Goal: Information Seeking & Learning: Learn about a topic

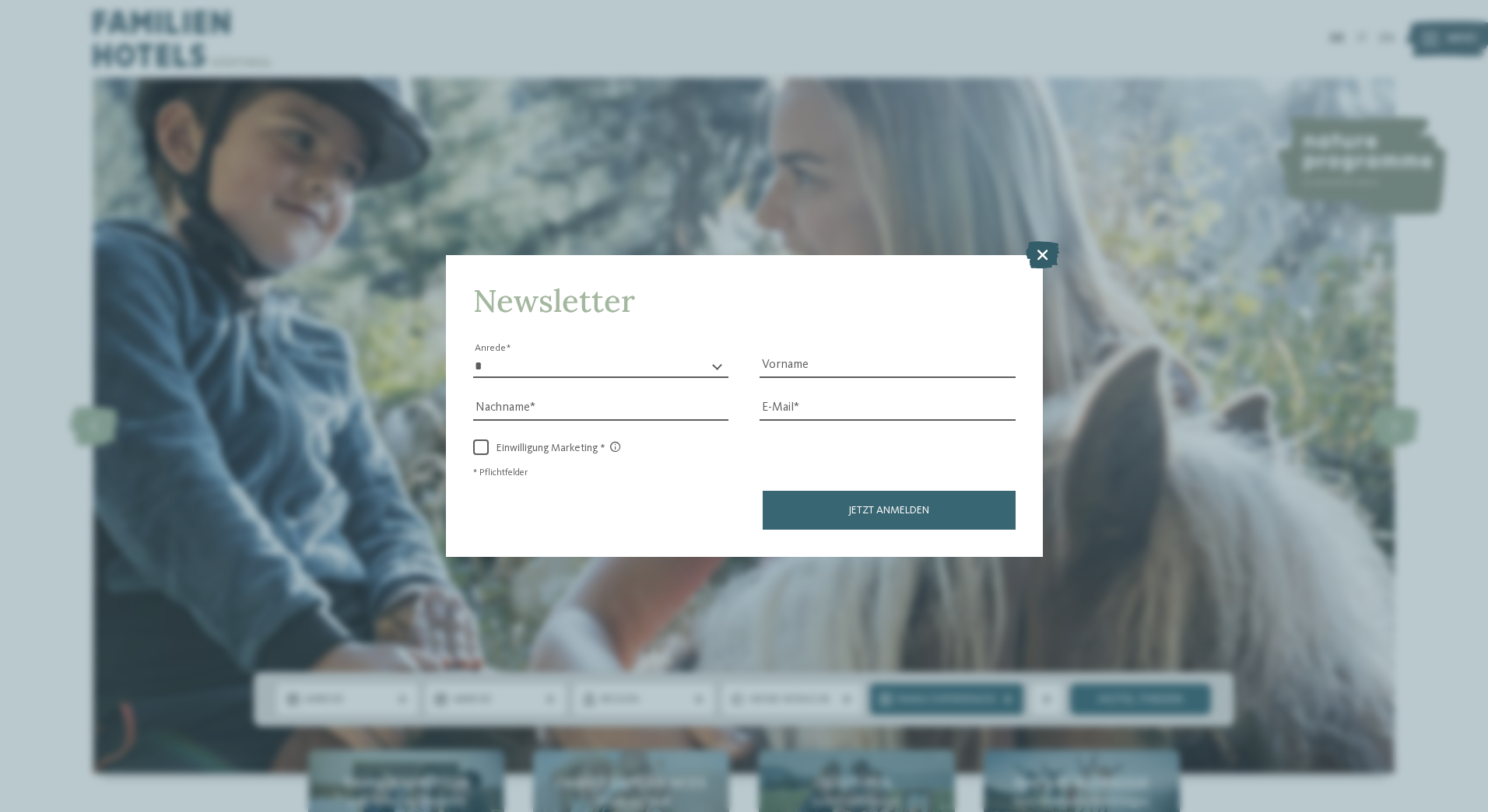
click at [1044, 249] on icon at bounding box center [1043, 254] width 34 height 27
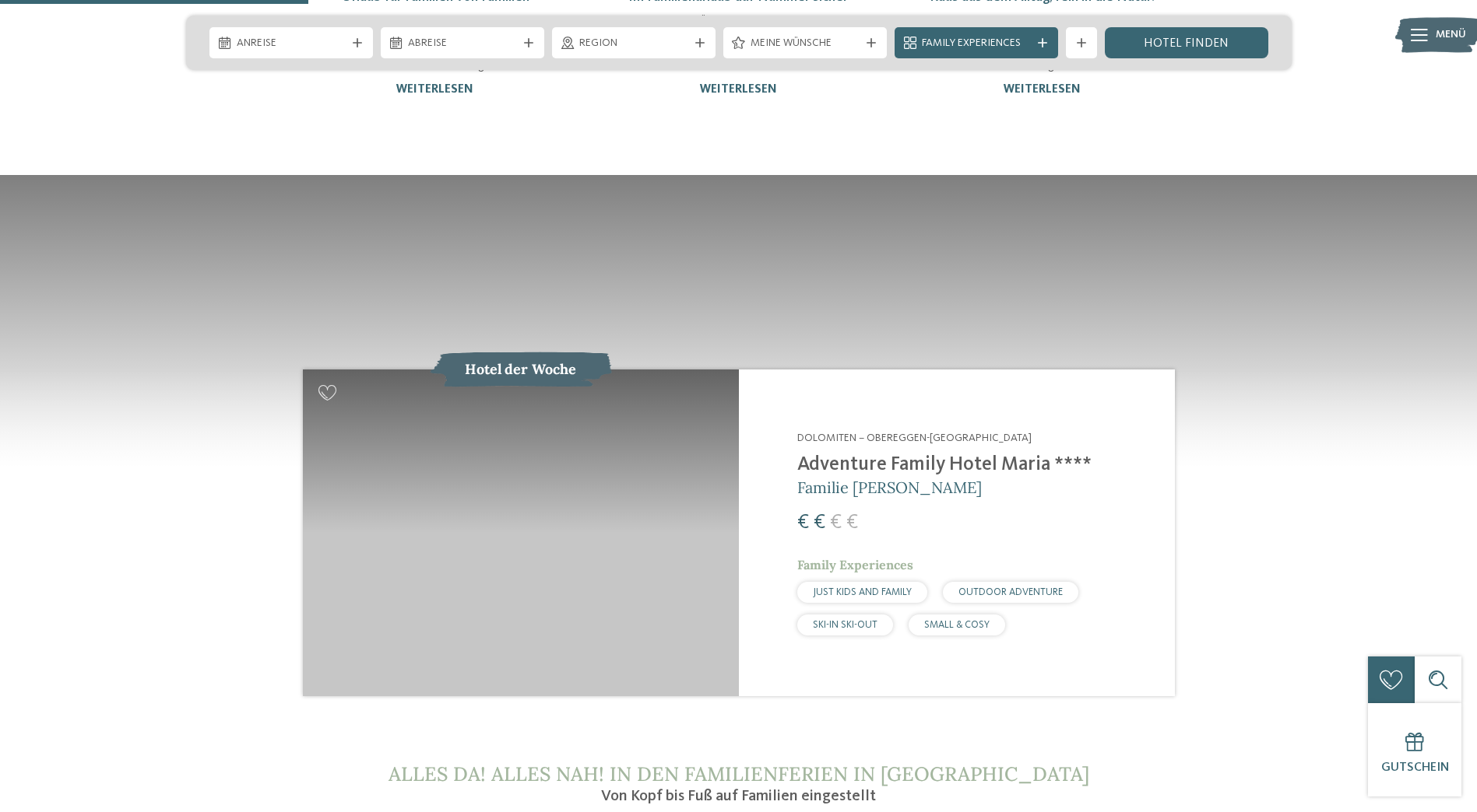
scroll to position [1634, 0]
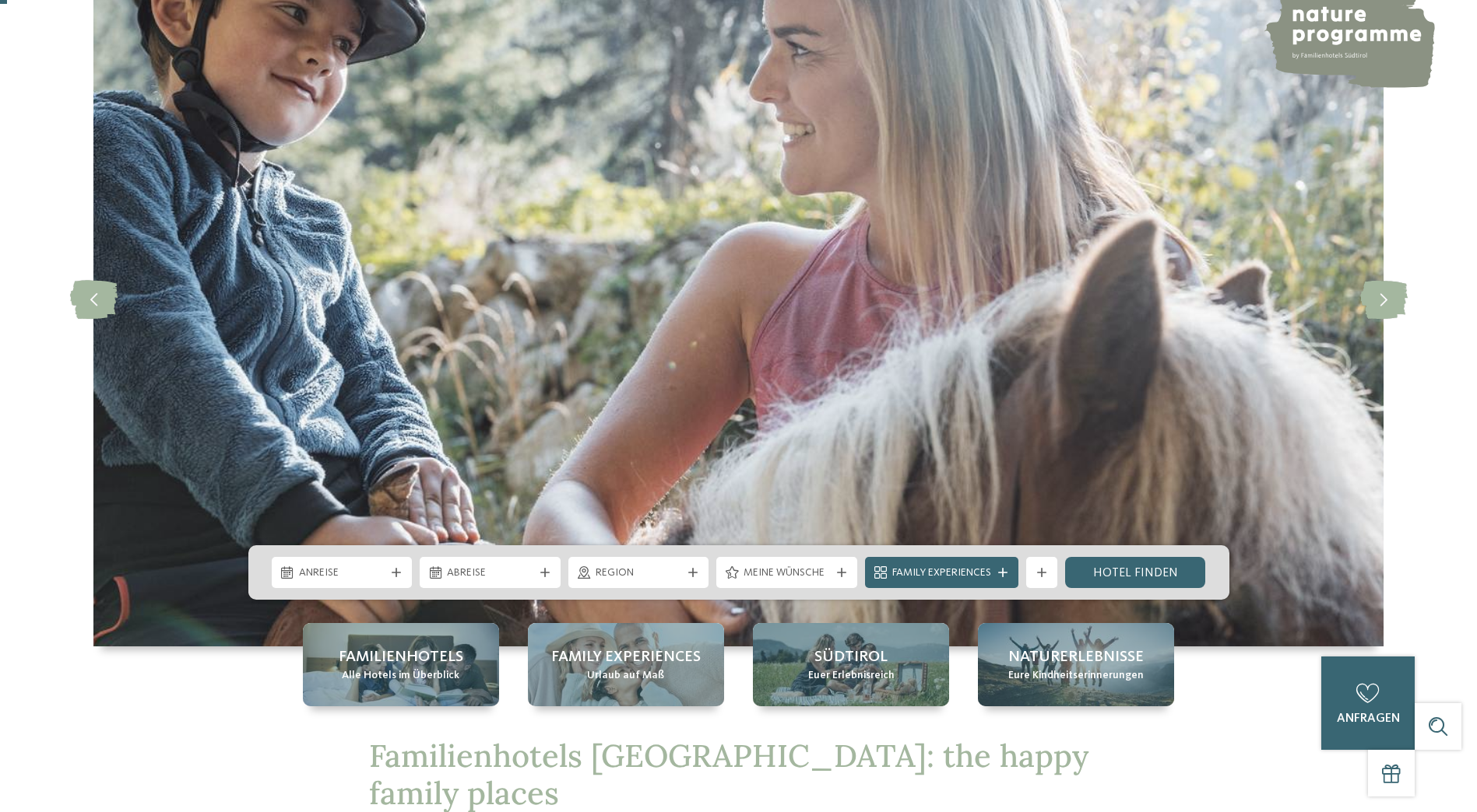
scroll to position [3, 0]
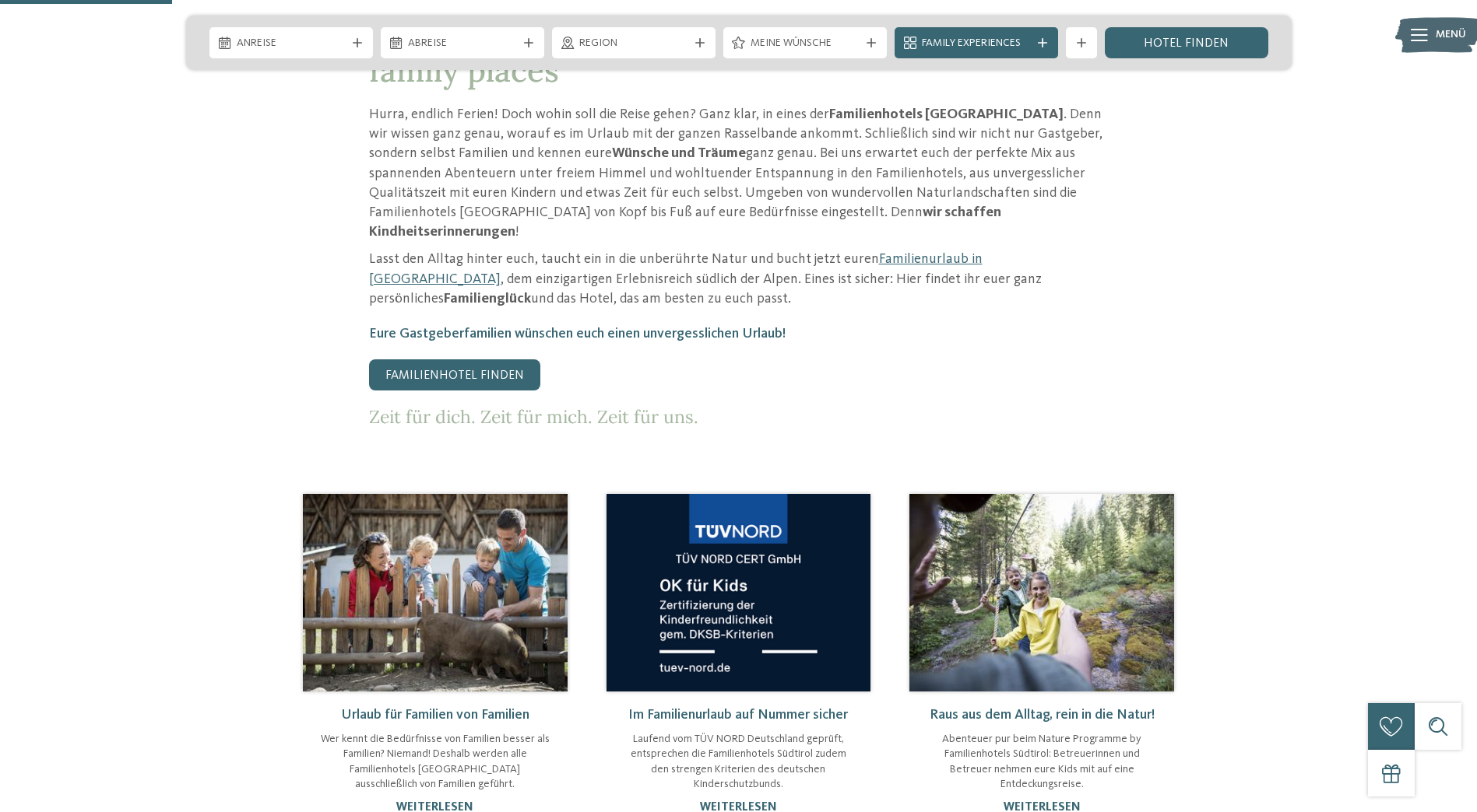
scroll to position [856, 0]
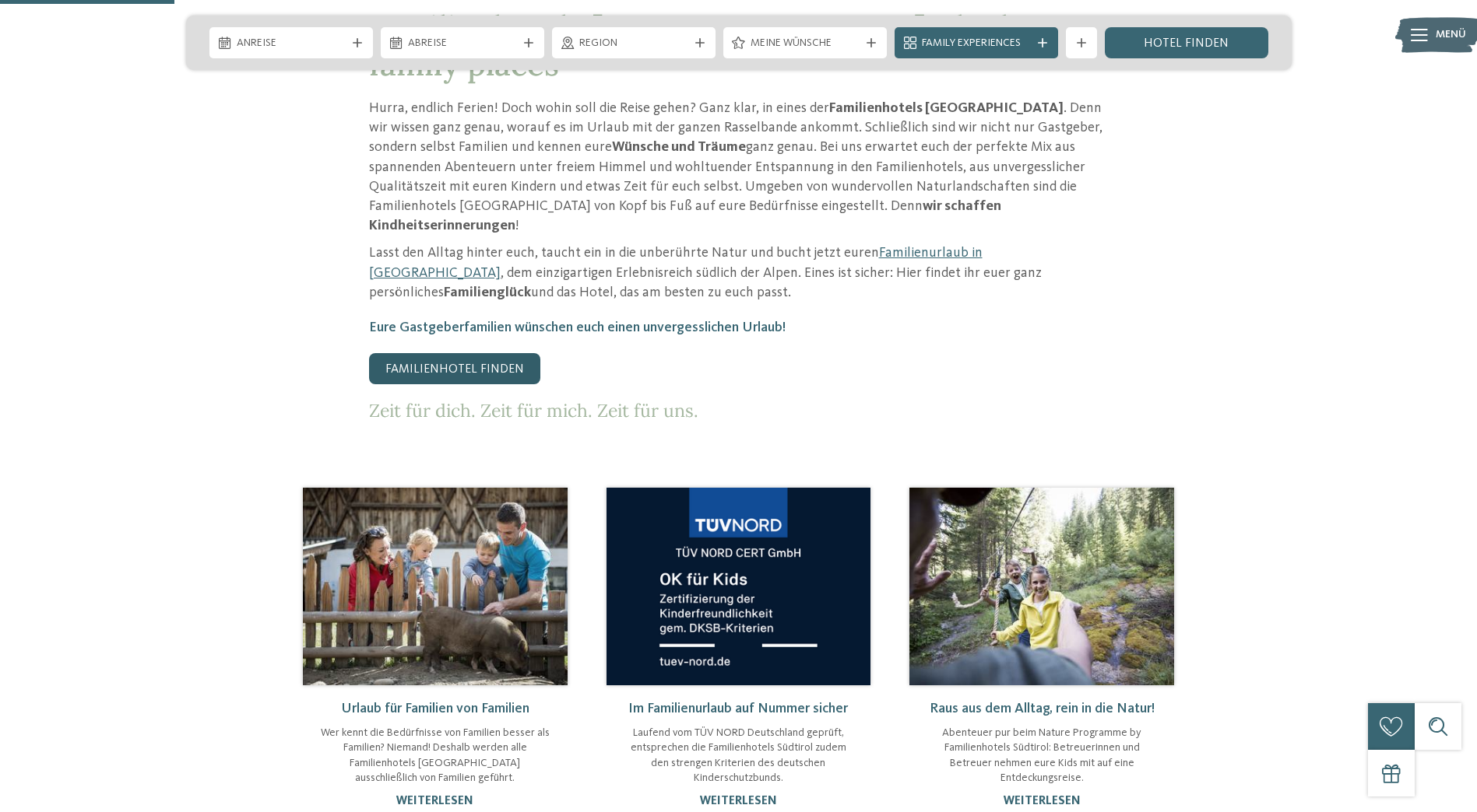
click at [437, 353] on link "Familienhotel finden" at bounding box center [454, 368] width 171 height 31
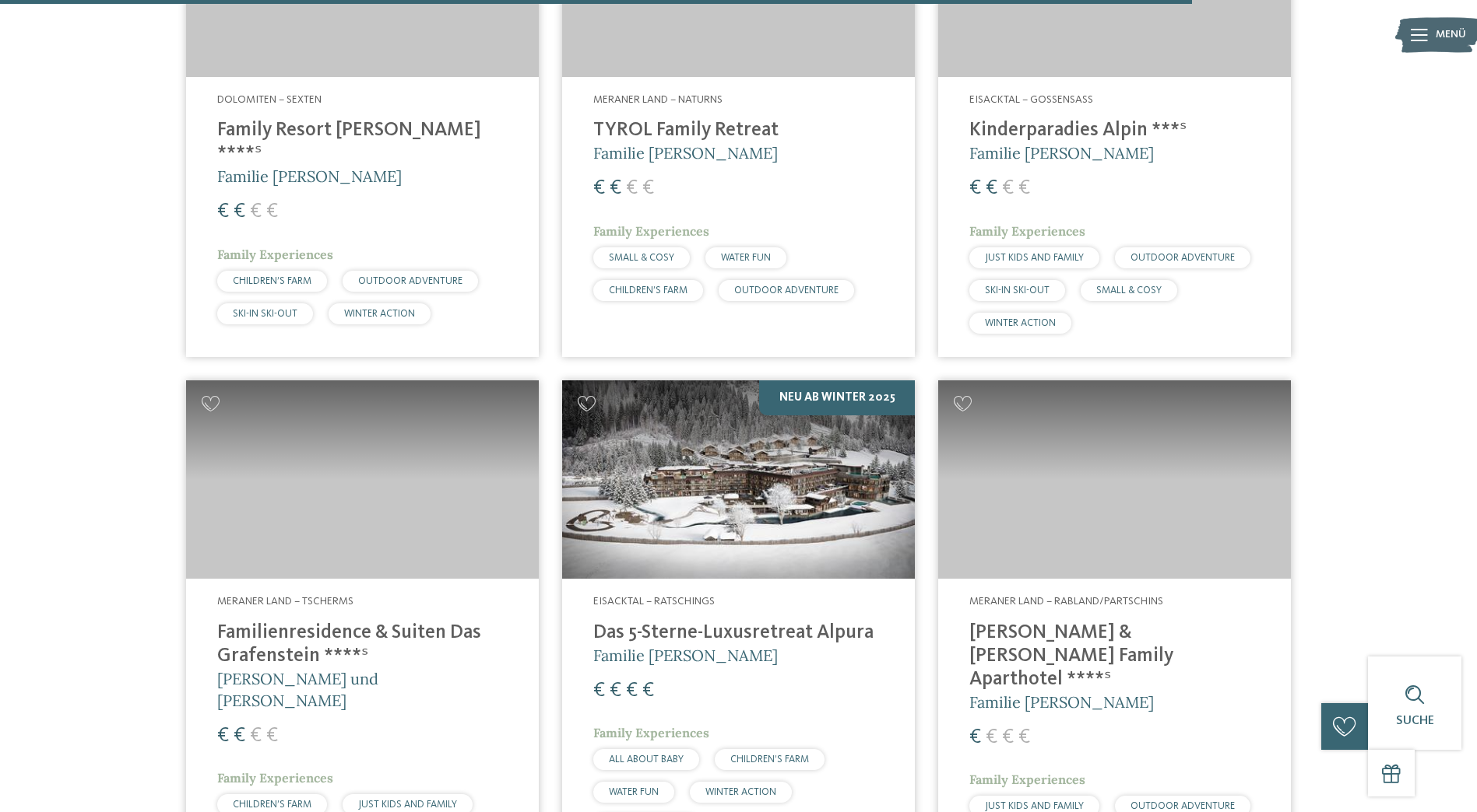
scroll to position [4279, 0]
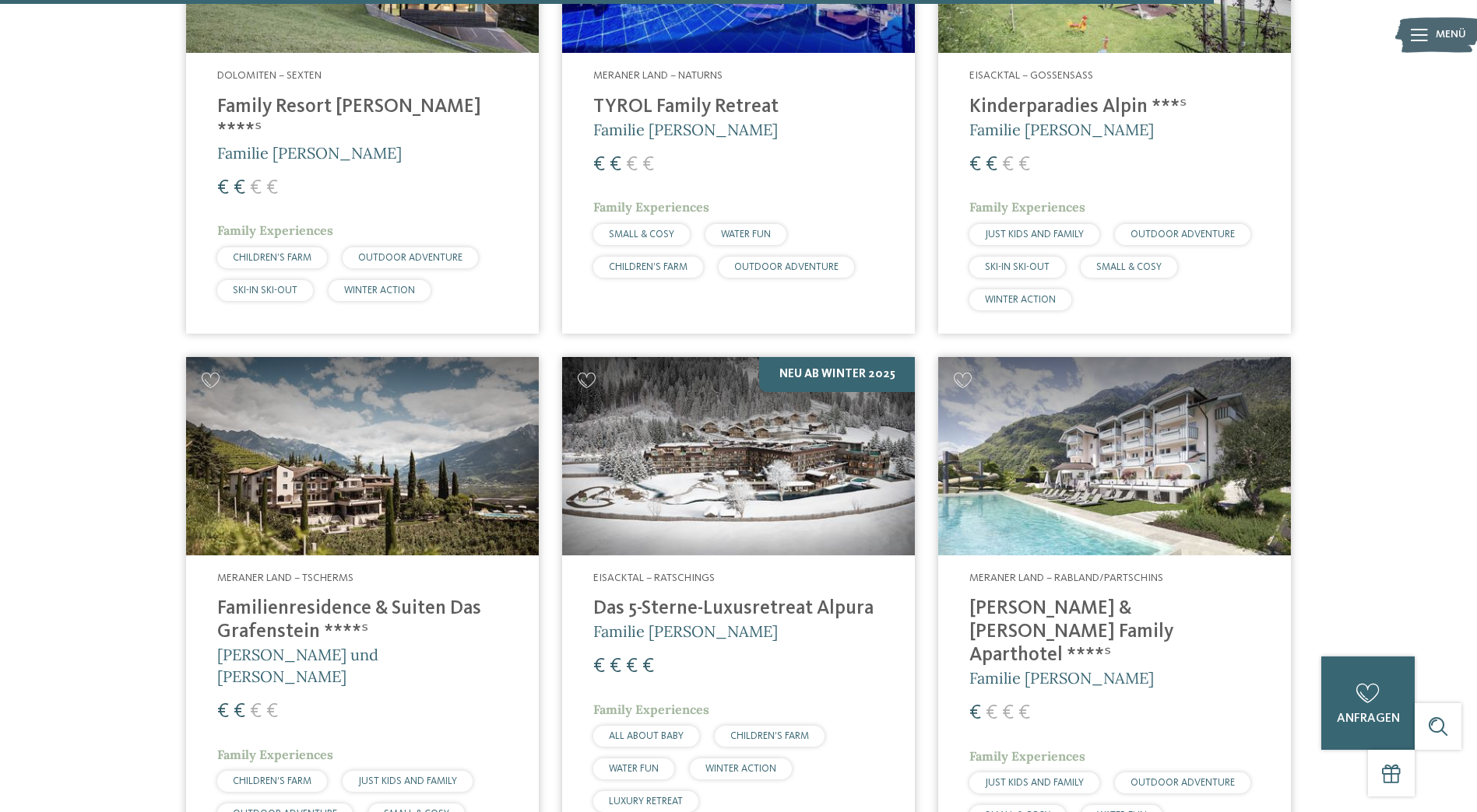
click at [1025, 433] on img at bounding box center [1114, 456] width 353 height 198
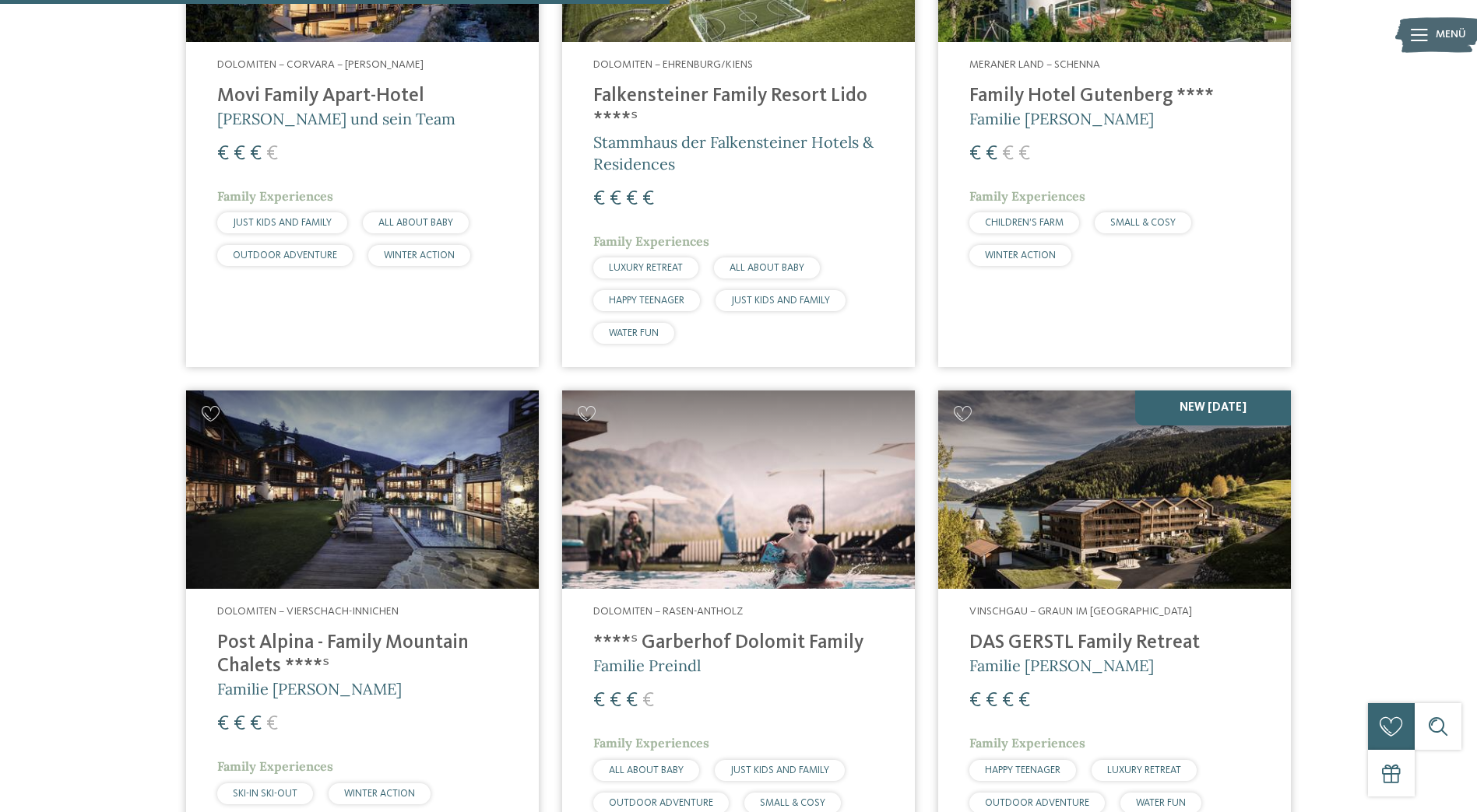
scroll to position [2334, 0]
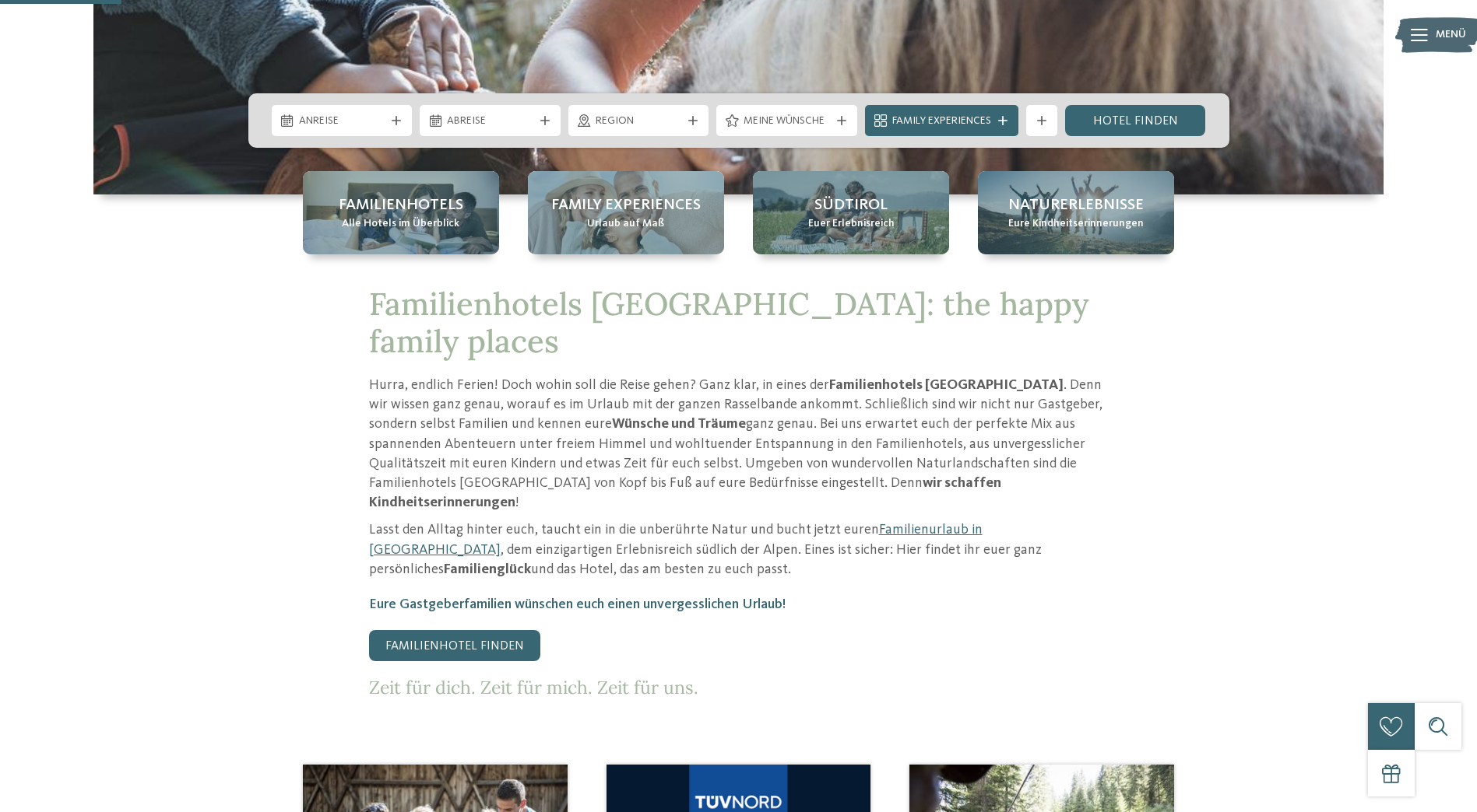
scroll to position [623, 0]
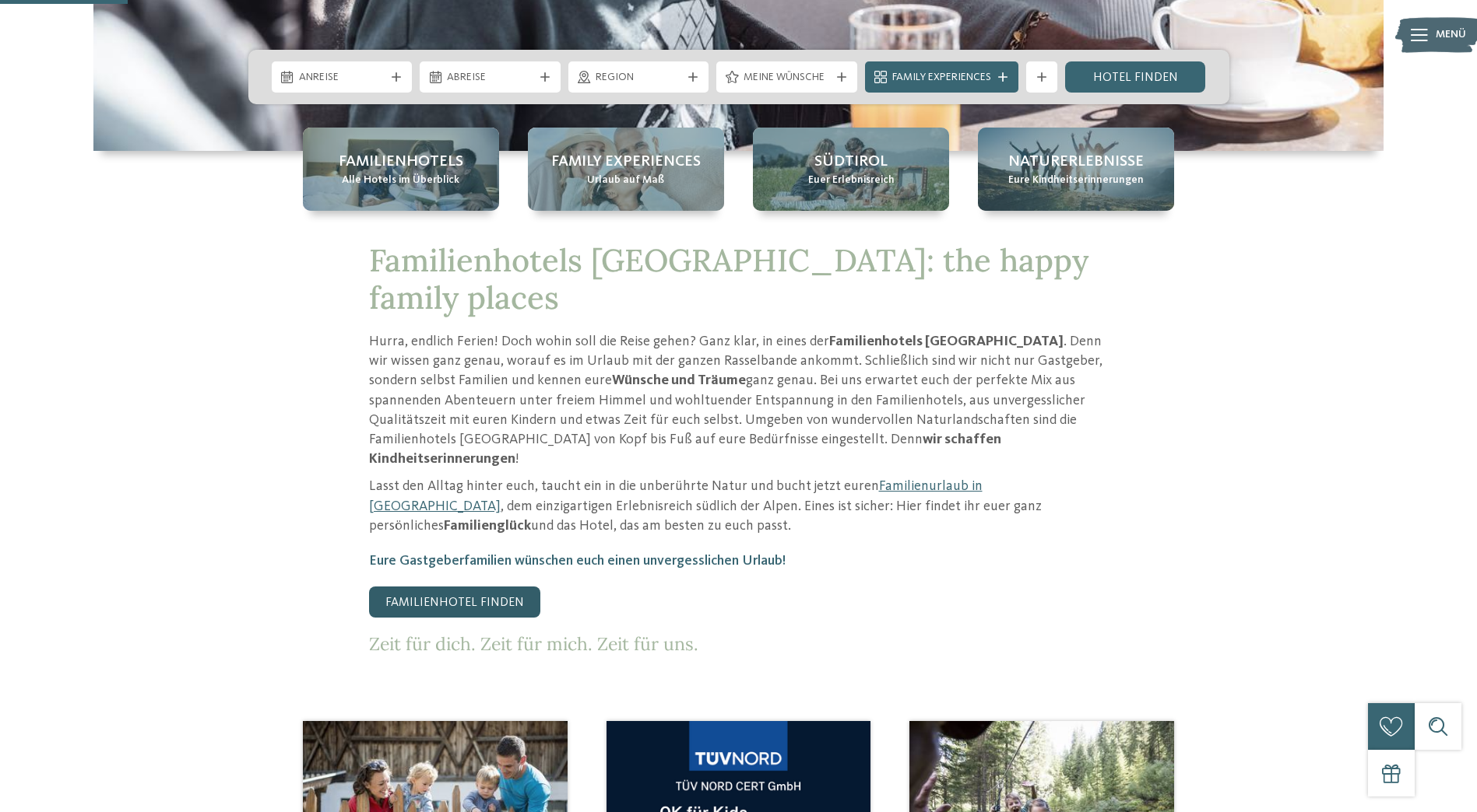
click at [506, 587] on link "Familienhotel finden" at bounding box center [454, 602] width 171 height 31
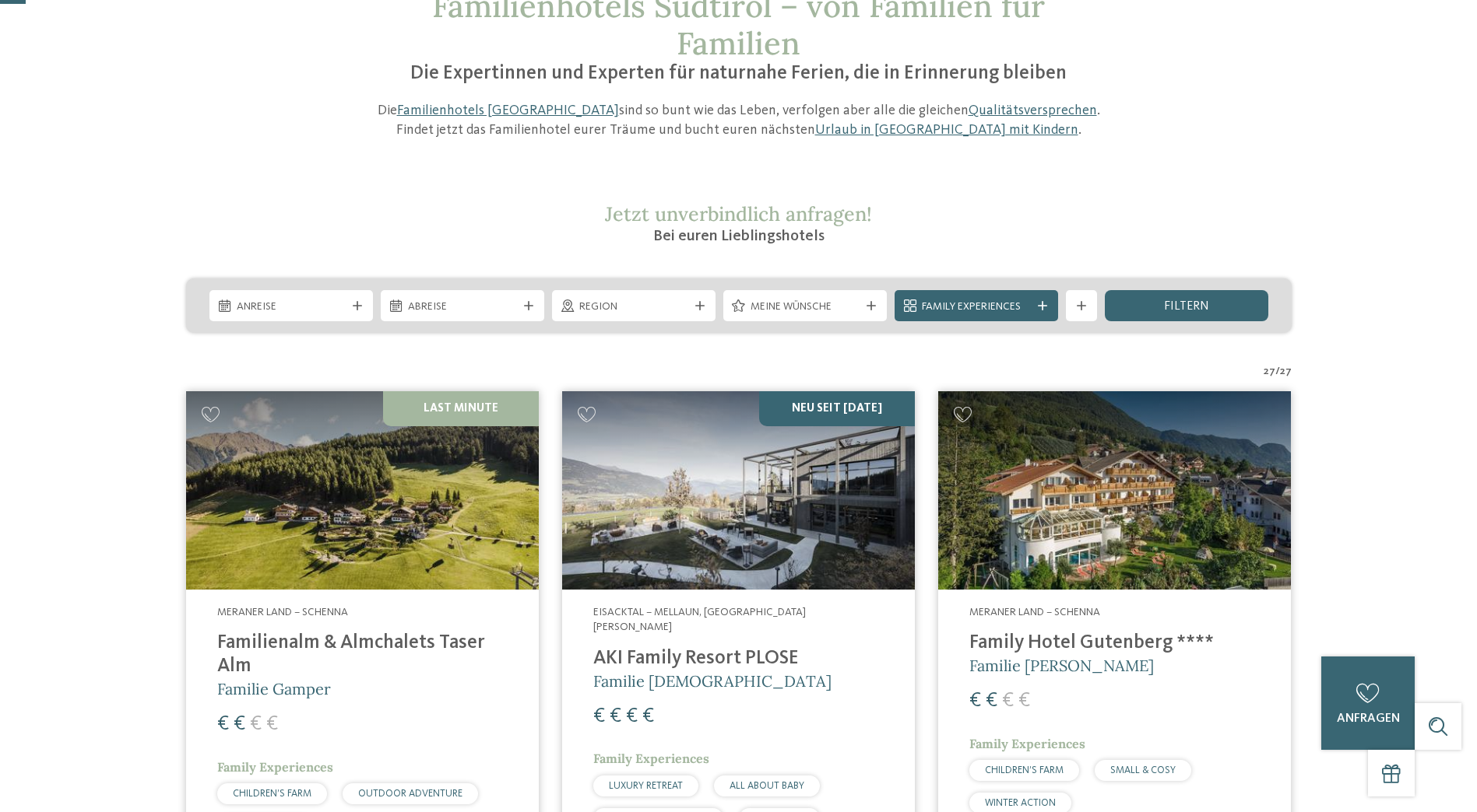
scroll to position [156, 0]
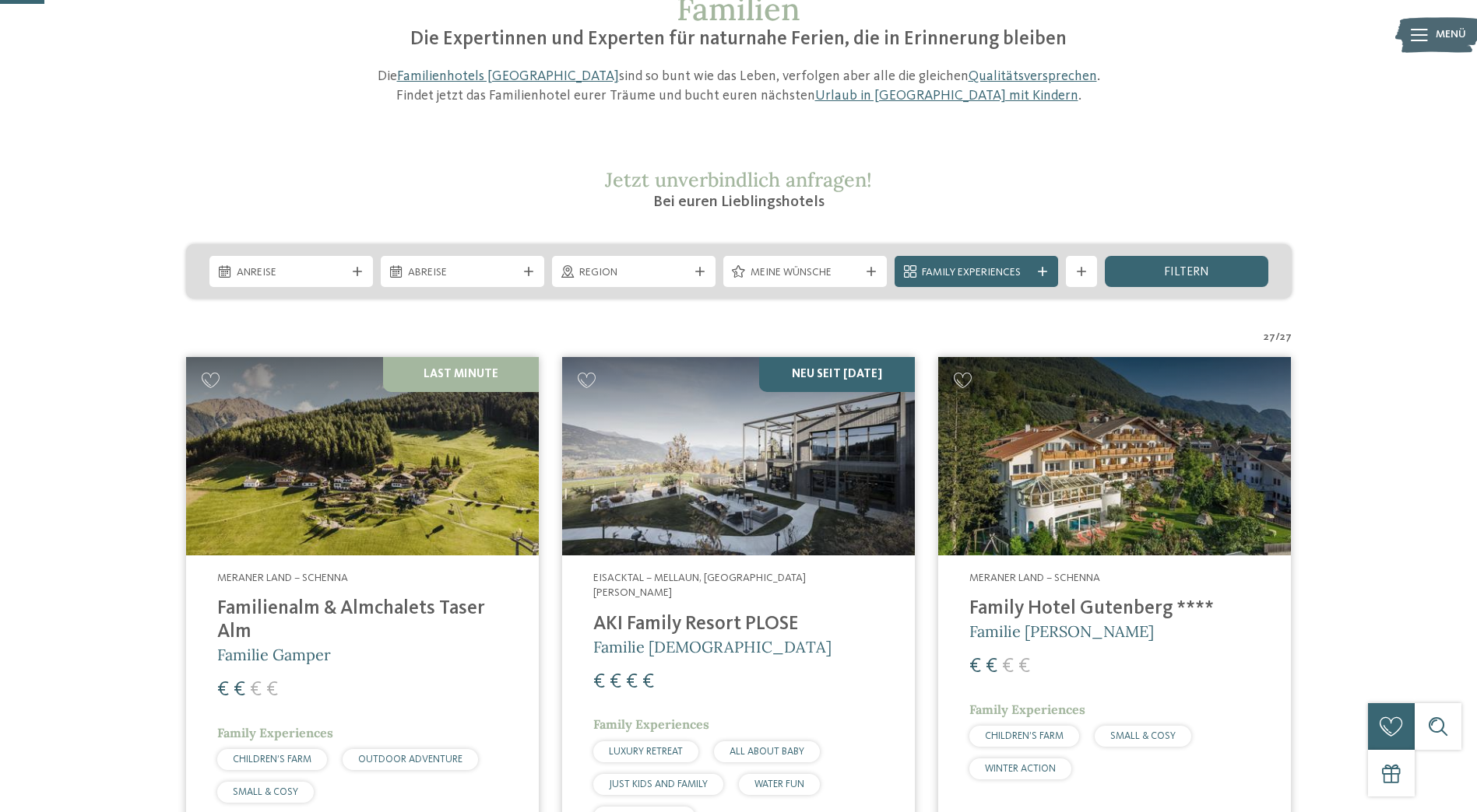
click at [370, 473] on img at bounding box center [362, 456] width 353 height 198
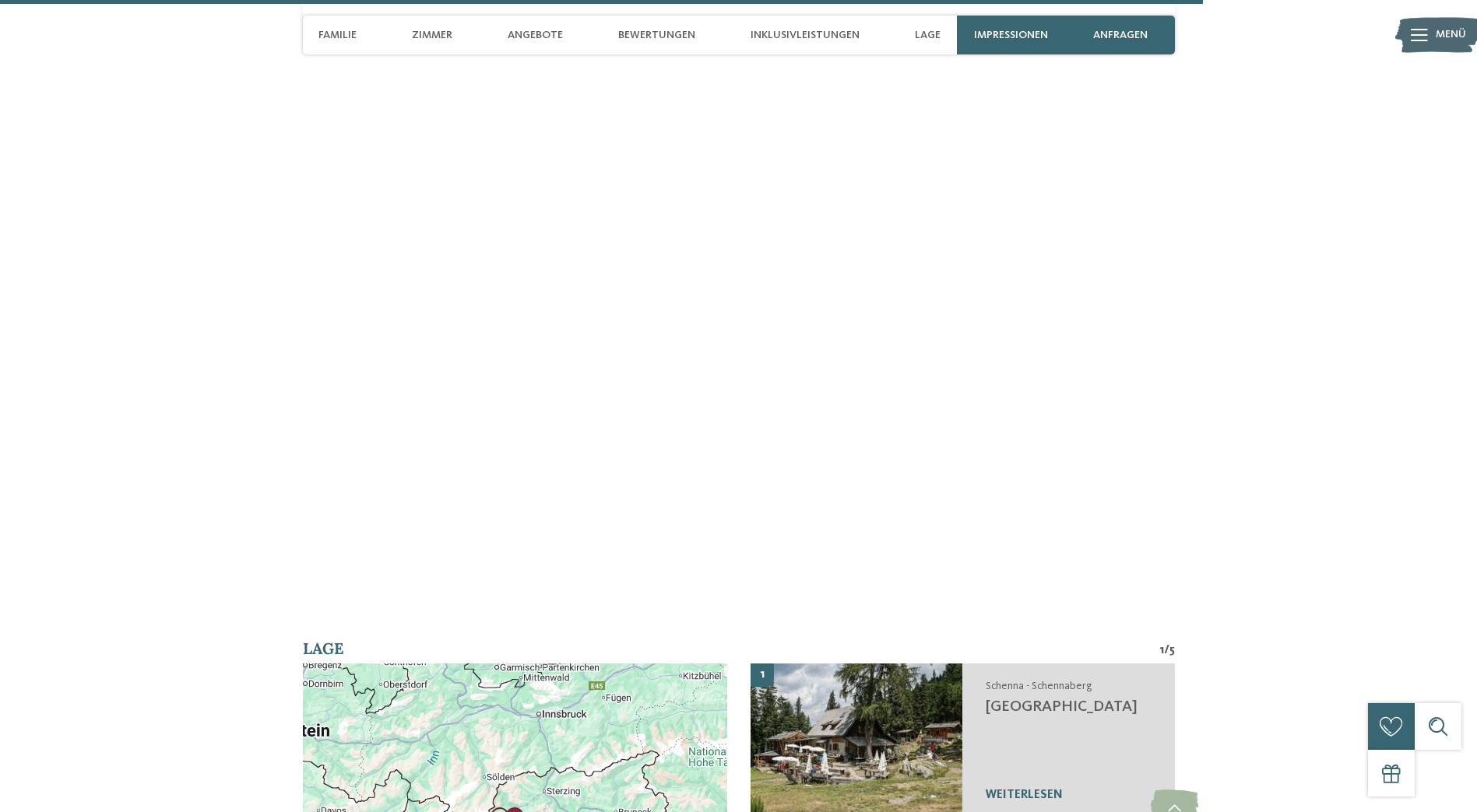
scroll to position [4824, 0]
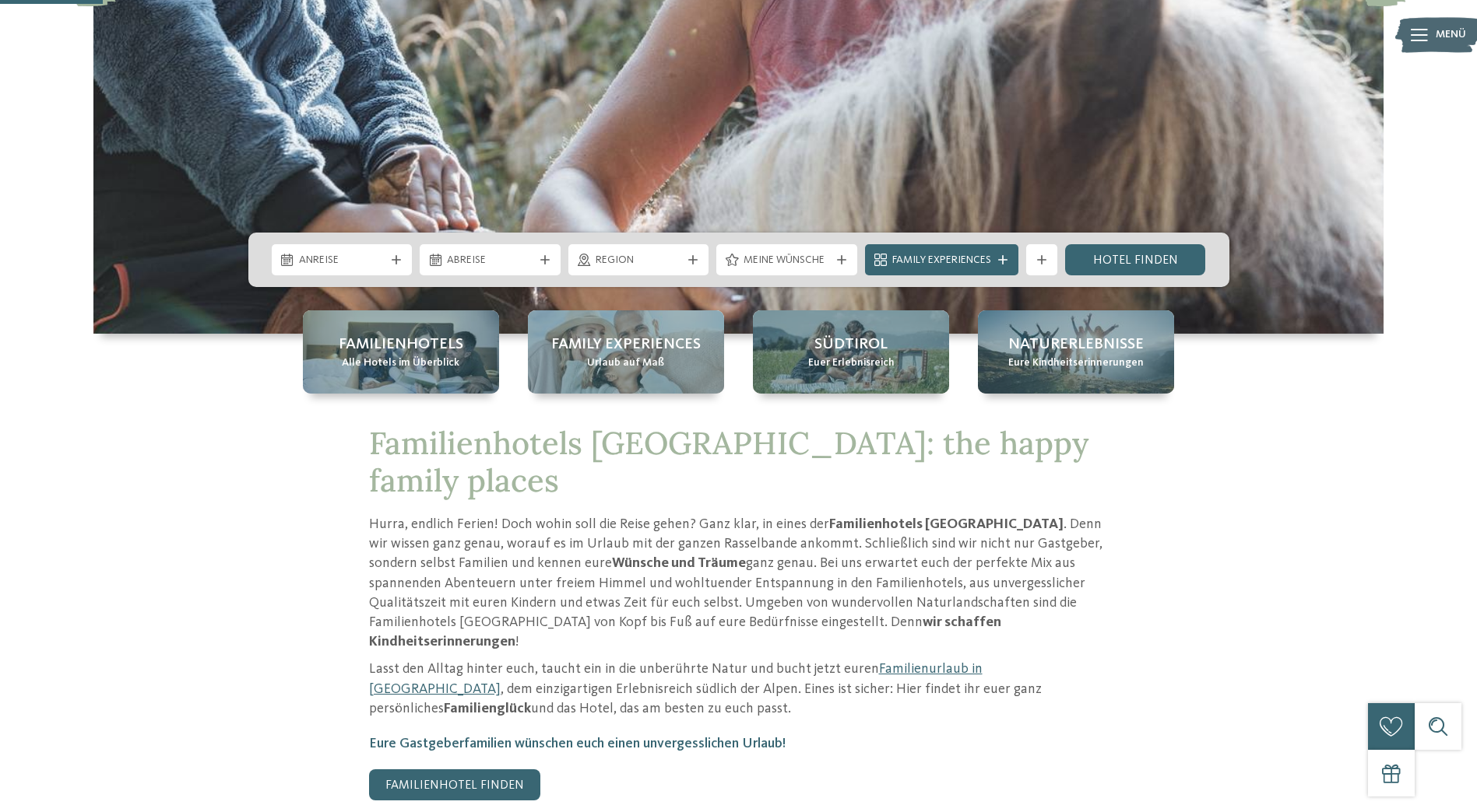
scroll to position [467, 0]
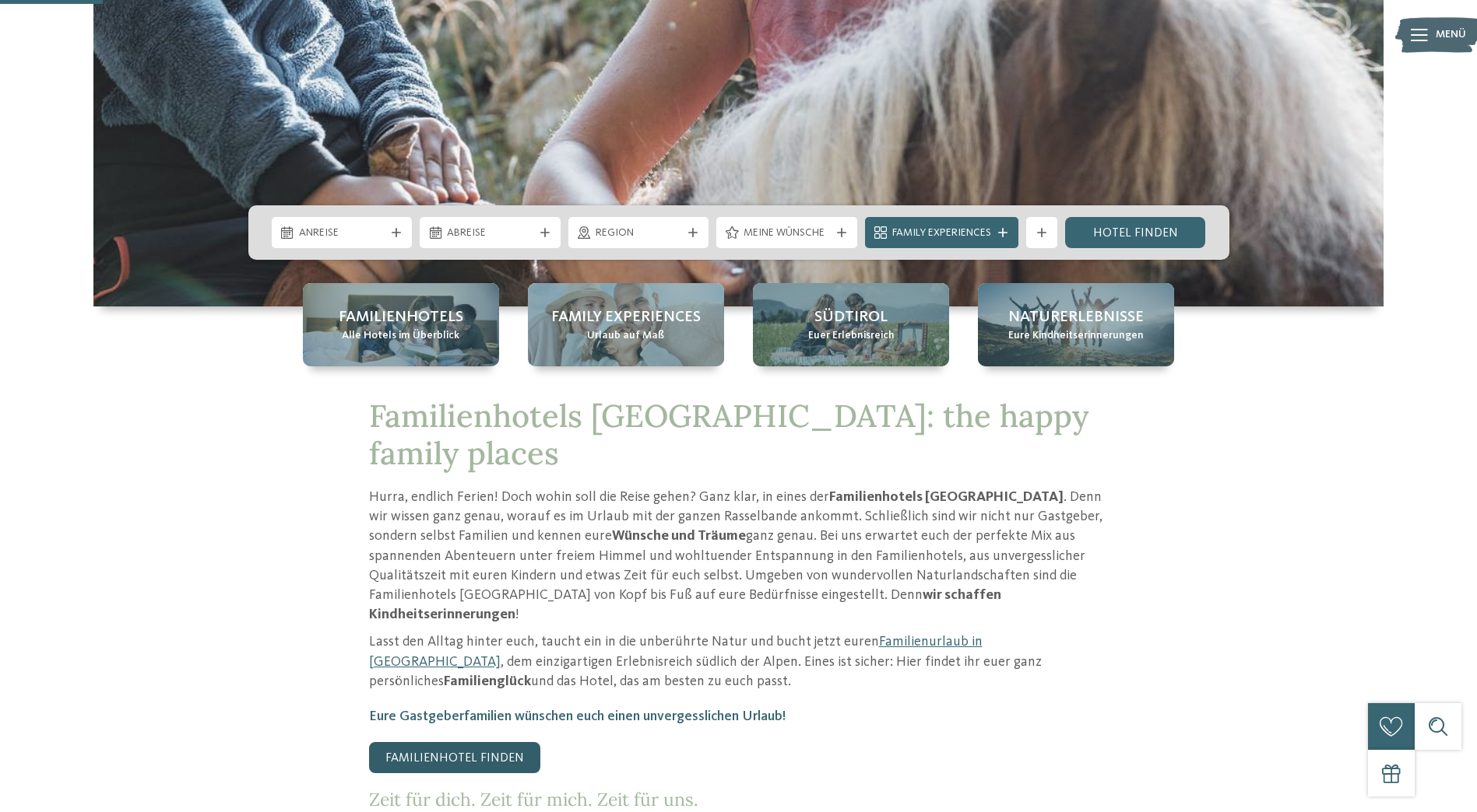
click at [445, 742] on link "Familienhotel finden" at bounding box center [454, 758] width 171 height 31
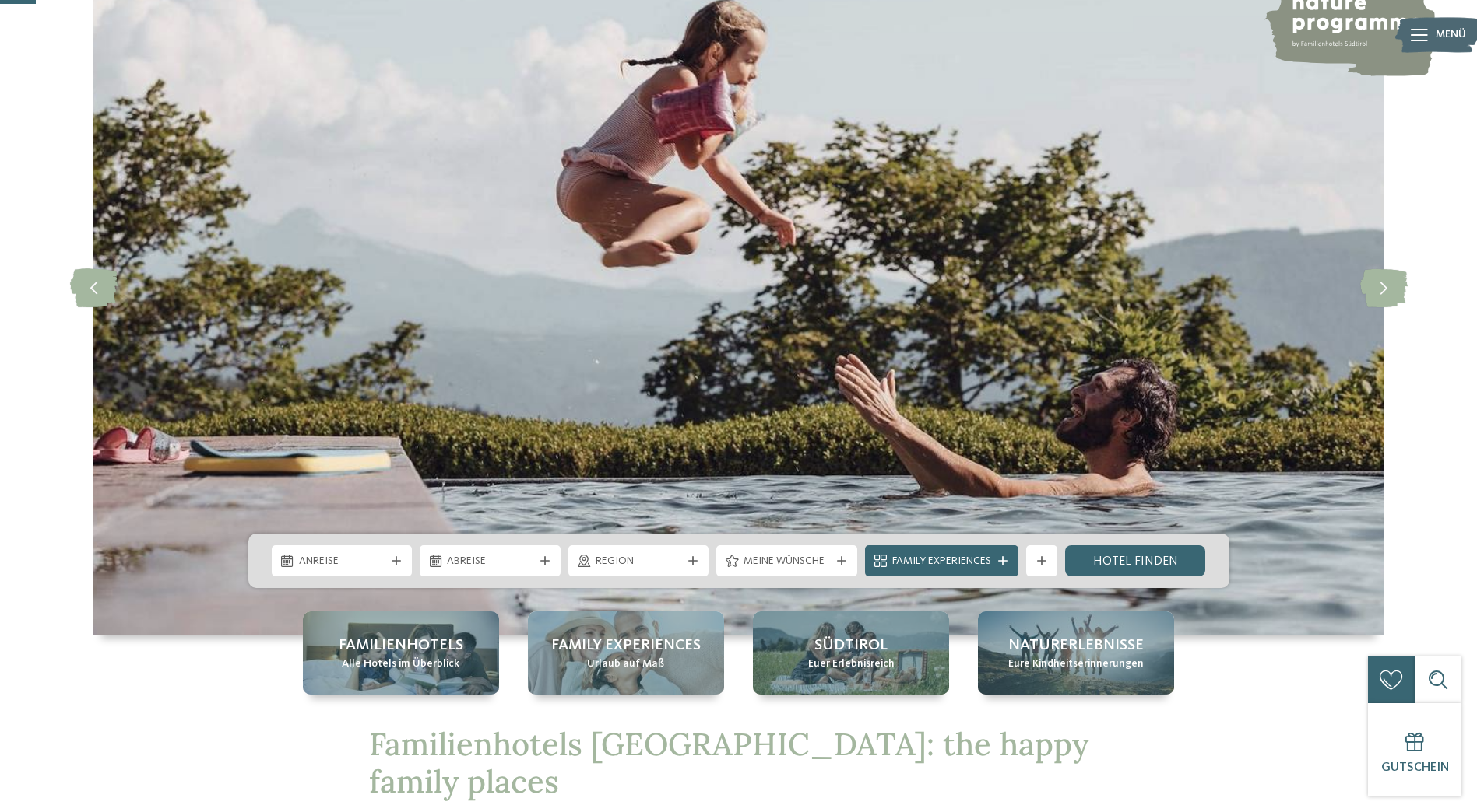
scroll to position [78, 0]
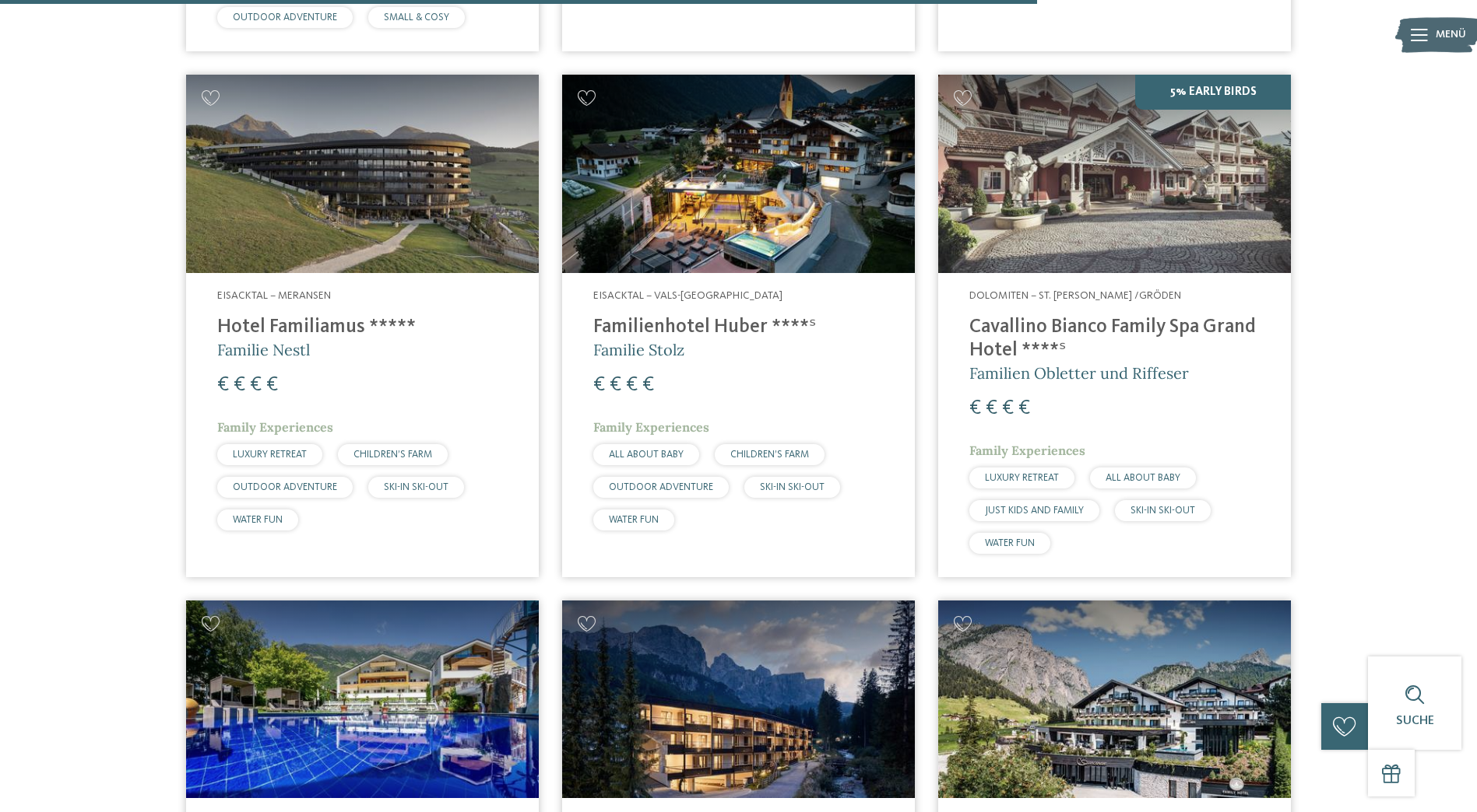
scroll to position [3657, 0]
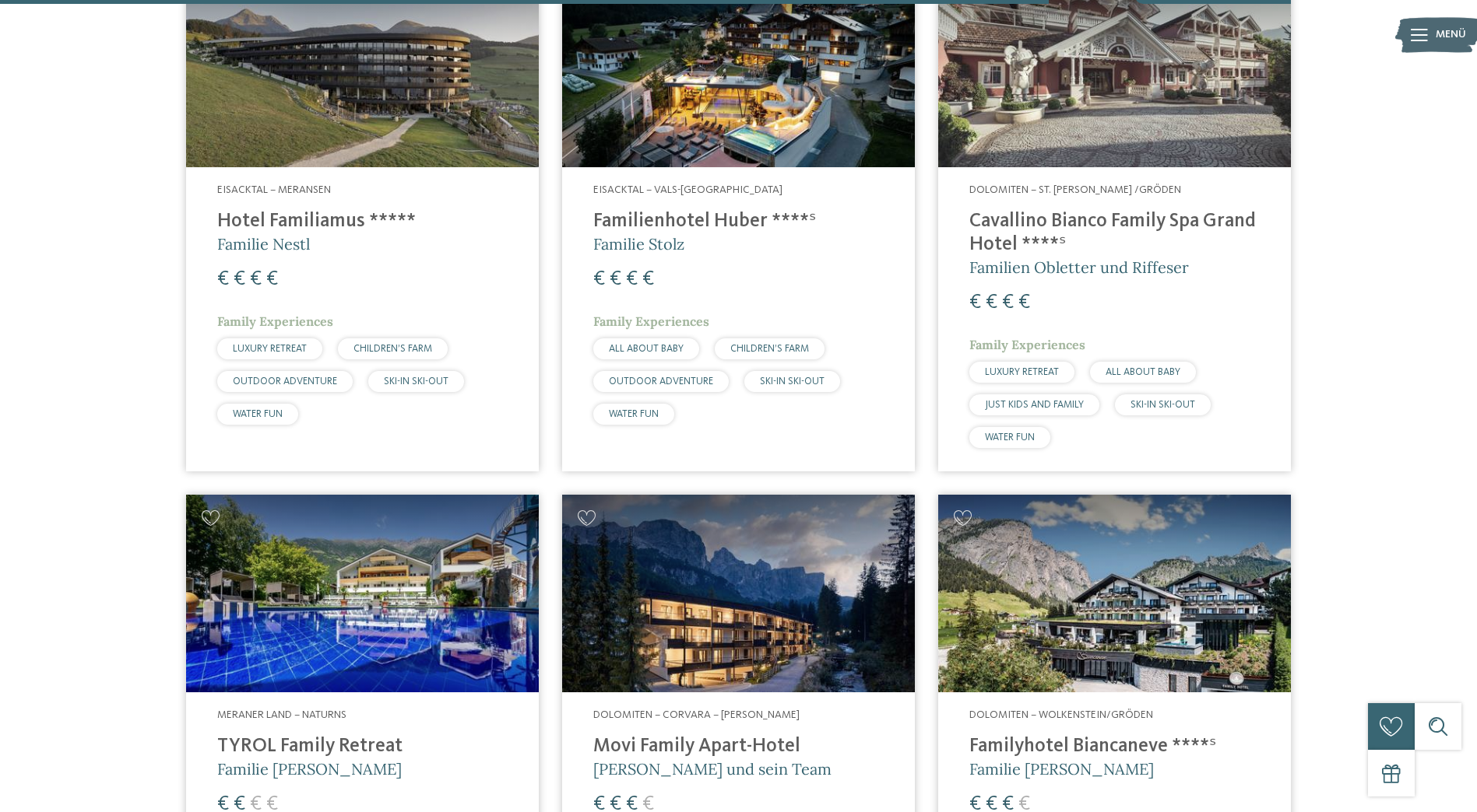
click at [310, 514] on img at bounding box center [362, 594] width 353 height 198
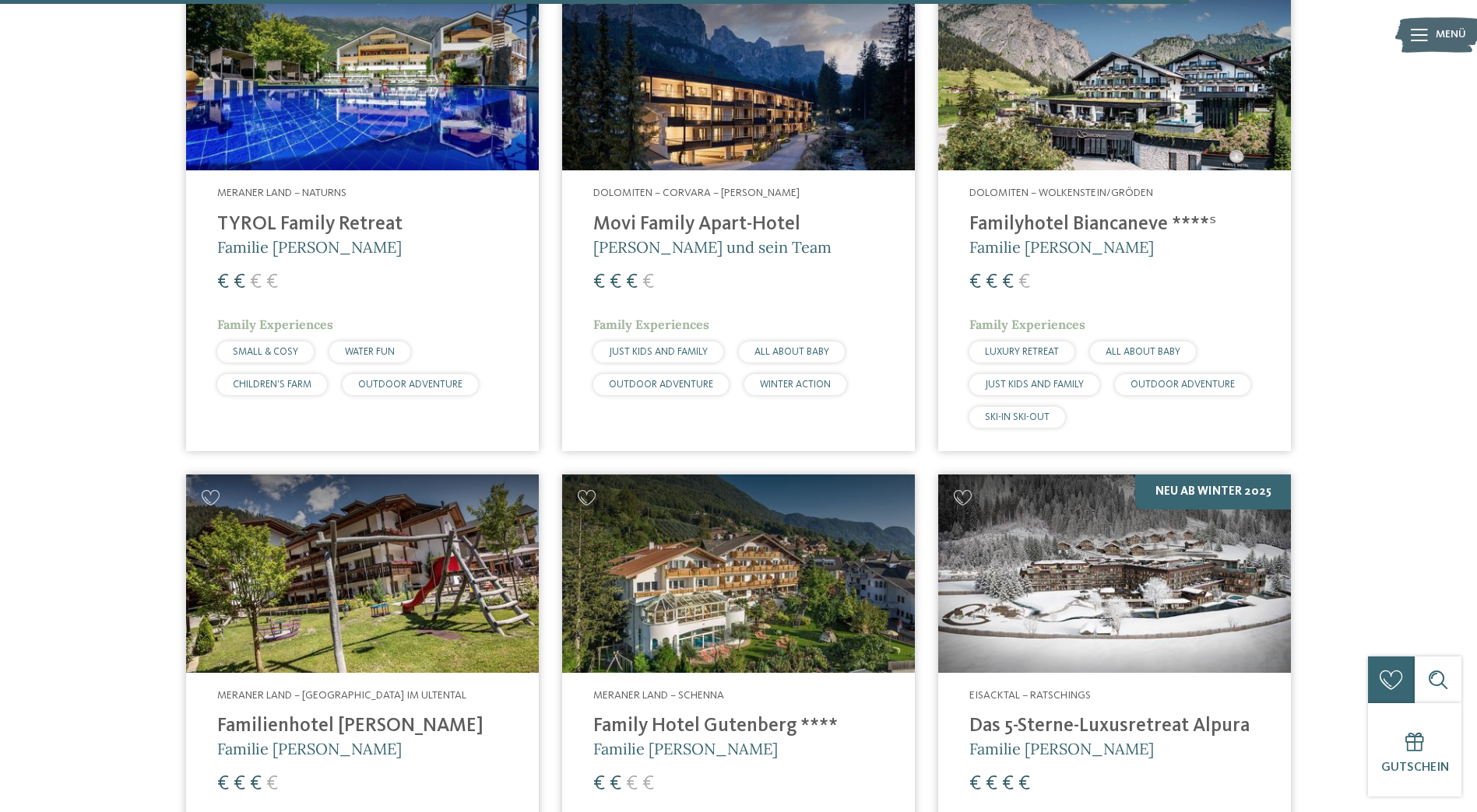
scroll to position [4176, 0]
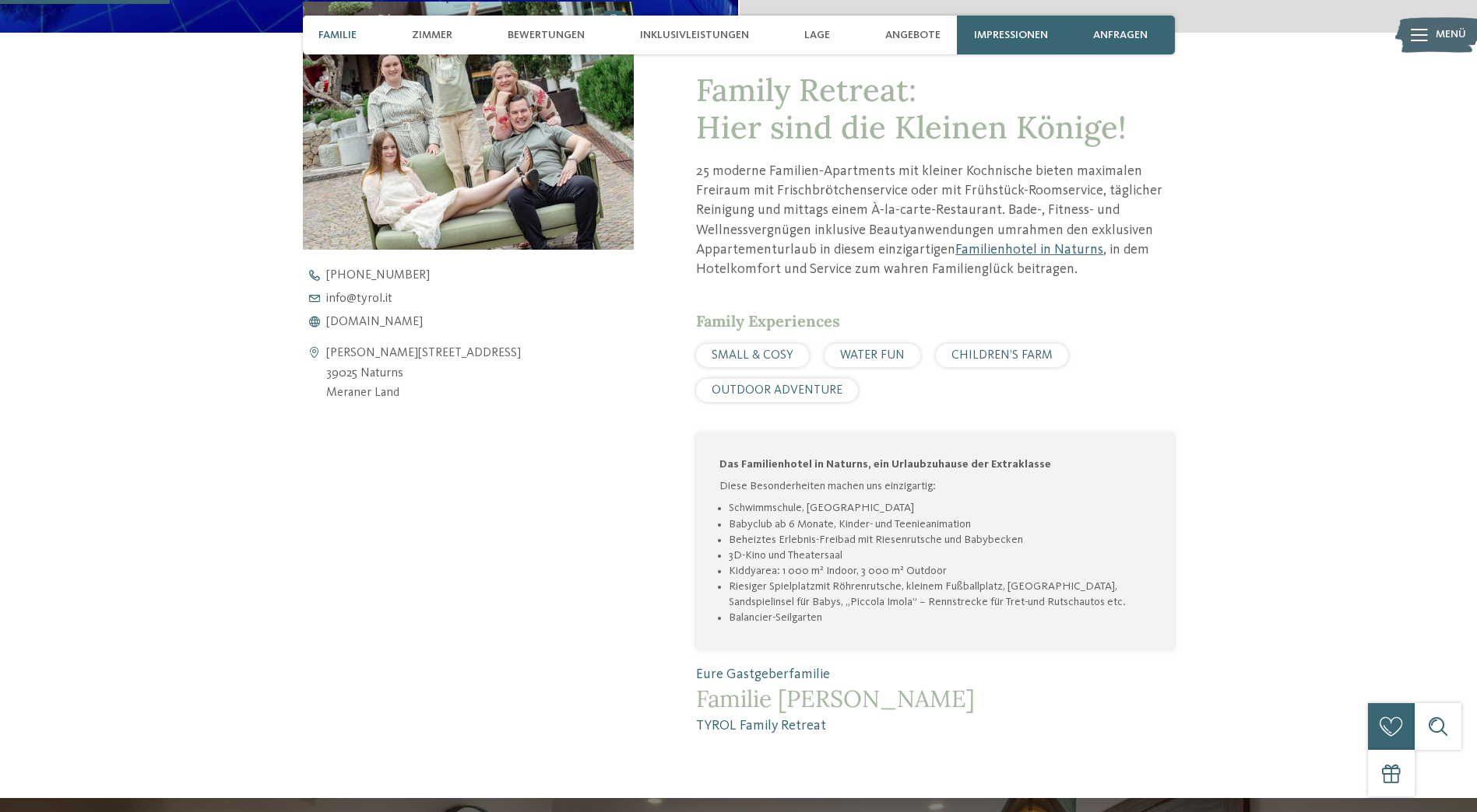
scroll to position [623, 0]
